Goal: Find specific page/section: Find specific page/section

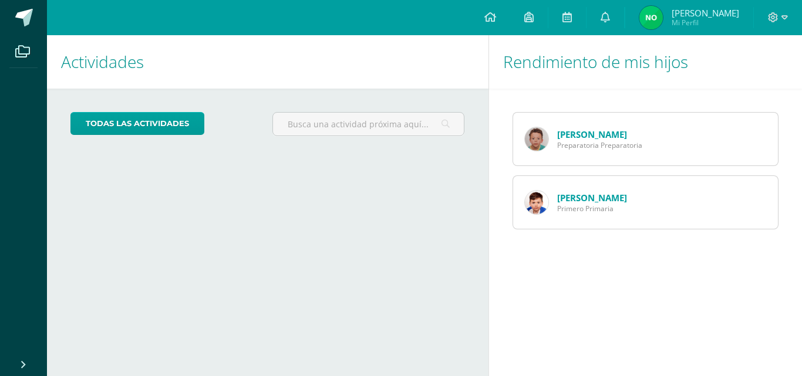
click at [655, 201] on div "[PERSON_NAME] Primero Primaria" at bounding box center [645, 203] width 267 height 54
click at [592, 195] on link "[PERSON_NAME]" at bounding box center [592, 198] width 70 height 12
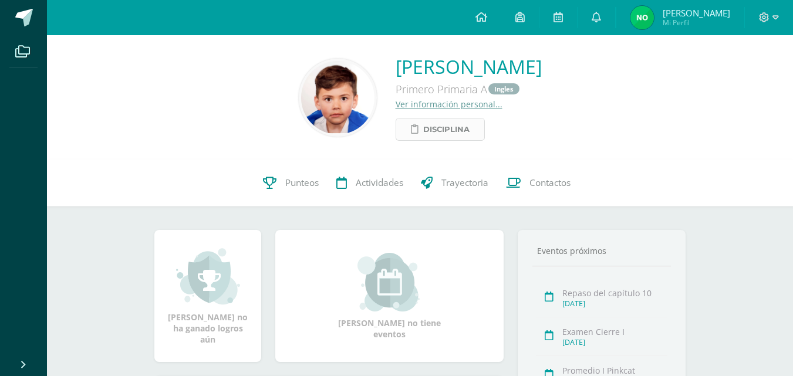
click at [433, 133] on span "Disciplina" at bounding box center [446, 130] width 46 height 22
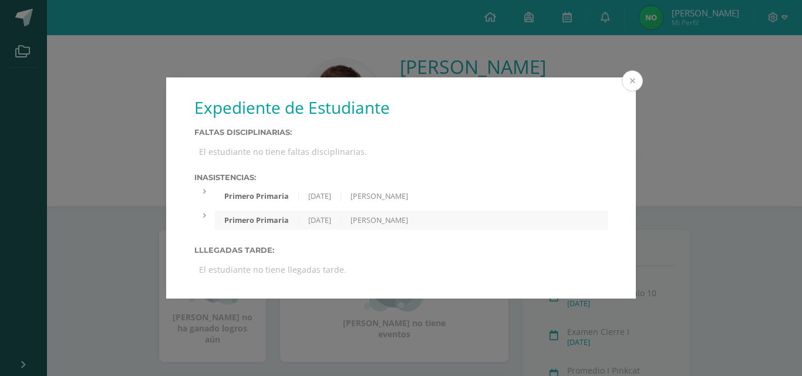
click at [635, 80] on button at bounding box center [632, 80] width 21 height 21
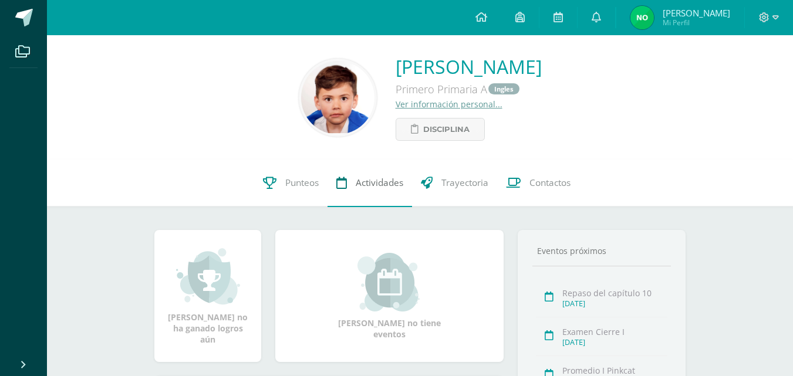
click at [394, 188] on span "Actividades" at bounding box center [380, 183] width 48 height 12
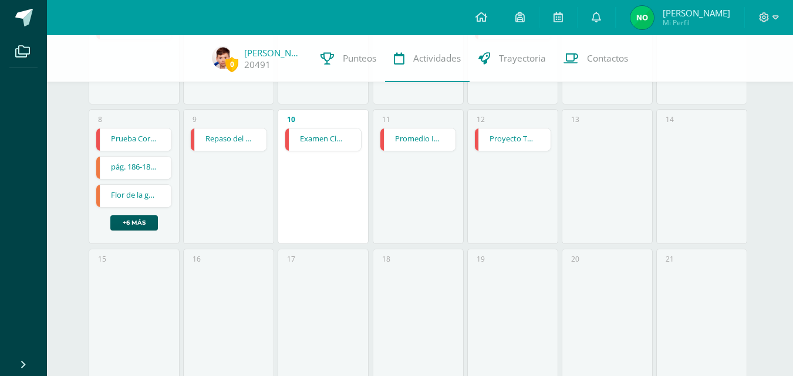
scroll to position [176, 0]
